Goal: Task Accomplishment & Management: Manage account settings

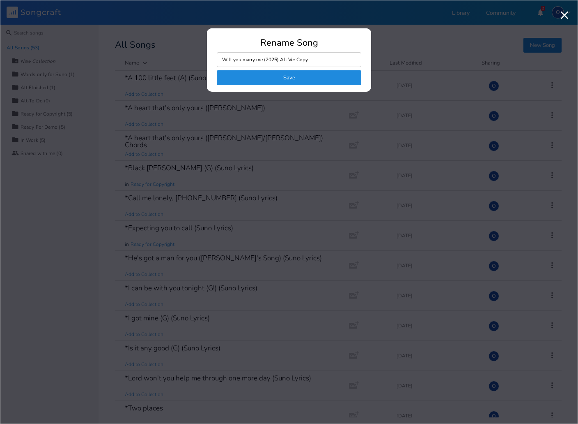
scroll to position [1216, 0]
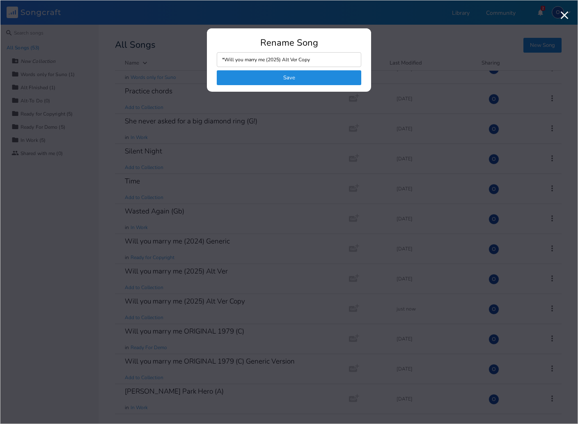
drag, startPoint x: 283, startPoint y: 58, endPoint x: 315, endPoint y: 60, distance: 31.7
click at [315, 60] on input "*Will you marry me (2025) Alt Ver Copy" at bounding box center [289, 59] width 145 height 15
type input "*Will you marry me (2025) Suno Chords"
click at [292, 81] on button "Save" at bounding box center [289, 77] width 145 height 15
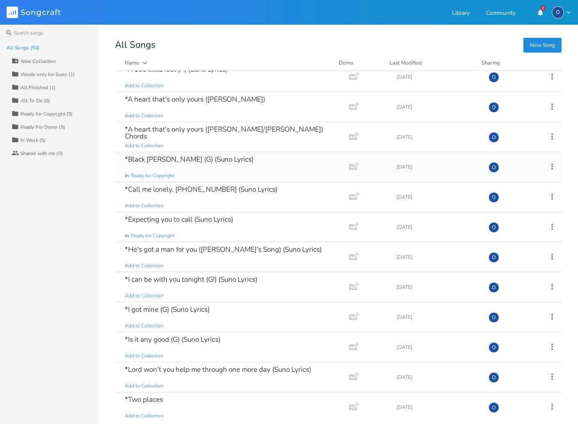
scroll to position [0, 0]
click at [548, 135] on icon at bounding box center [552, 136] width 9 height 9
click at [503, 147] on span "Edit Rename" at bounding box center [498, 149] width 26 height 6
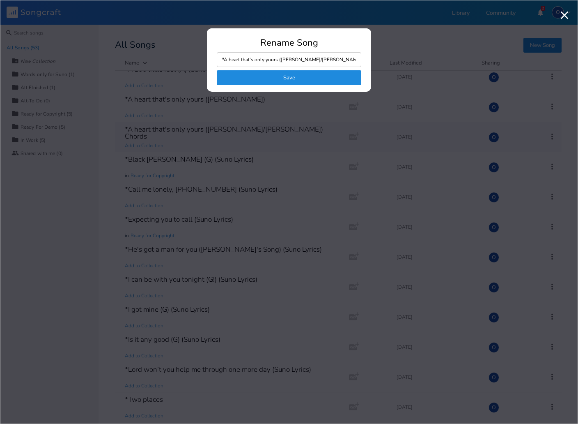
click at [339, 58] on input "*A heart that's only yours ([PERSON_NAME]/[PERSON_NAME]) Chords" at bounding box center [289, 59] width 145 height 15
type input "*A heart that's only yours ([PERSON_NAME]/[PERSON_NAME])-Chords"
click at [322, 78] on button "Save" at bounding box center [289, 77] width 145 height 15
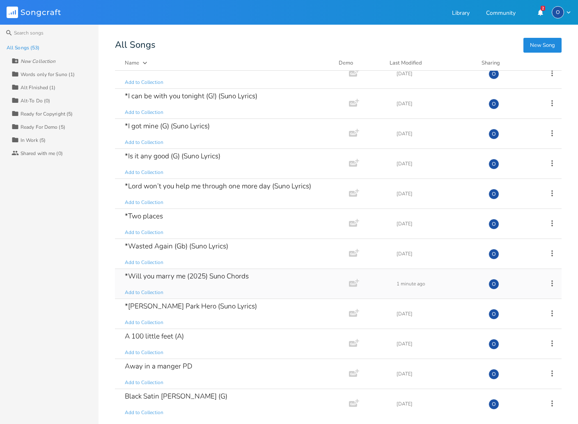
click at [548, 282] on icon at bounding box center [552, 283] width 9 height 9
click at [498, 296] on span "Edit Rename" at bounding box center [498, 296] width 26 height 6
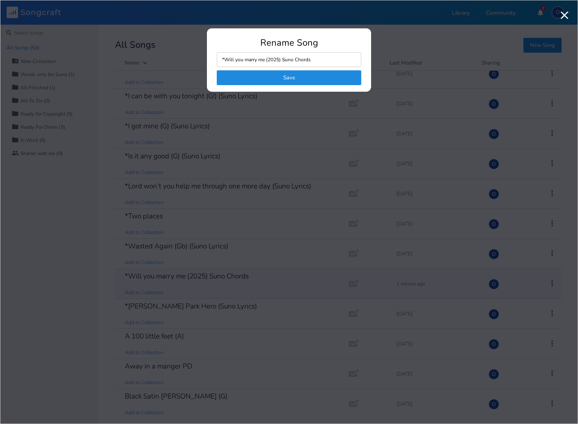
click at [296, 58] on input "*Will you marry me (2025) Suno Chords" at bounding box center [289, 59] width 145 height 15
type input "*Will you marry me (2025) Suno-Chords"
click at [287, 78] on button "Save" at bounding box center [289, 77] width 145 height 15
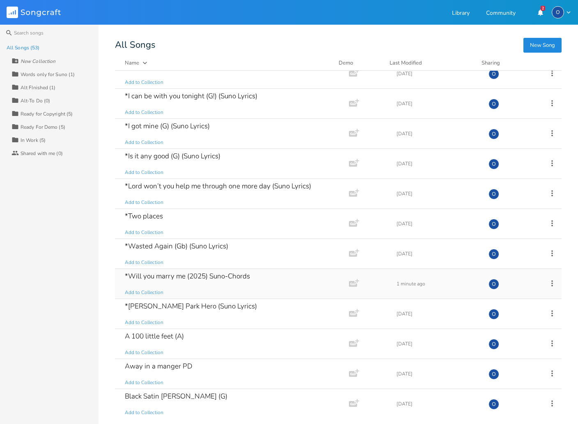
click at [160, 279] on div "*Will you marry me (2025) Suno-Chords" at bounding box center [187, 275] width 125 height 7
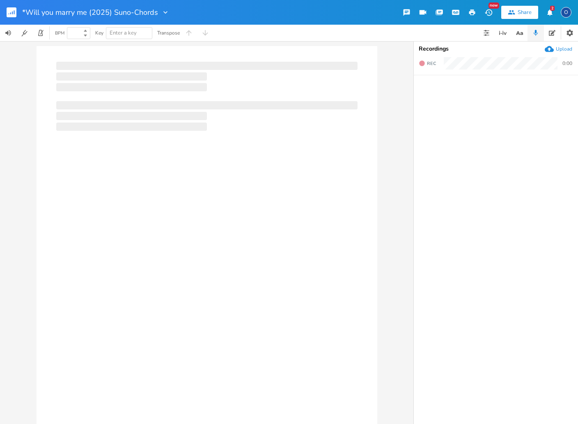
type input "100"
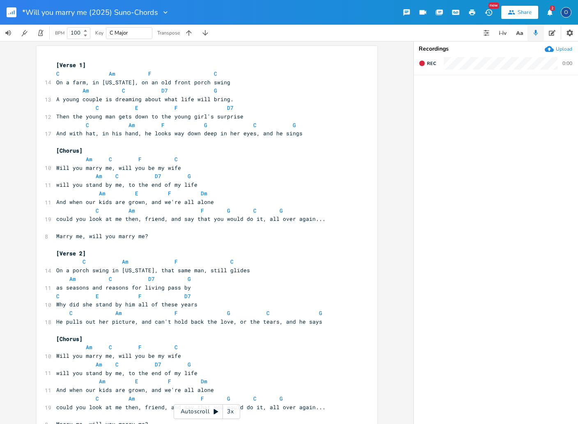
scroll to position [0, 0]
click at [203, 33] on icon "button" at bounding box center [205, 32] width 5 height 5
